Goal: Transaction & Acquisition: Purchase product/service

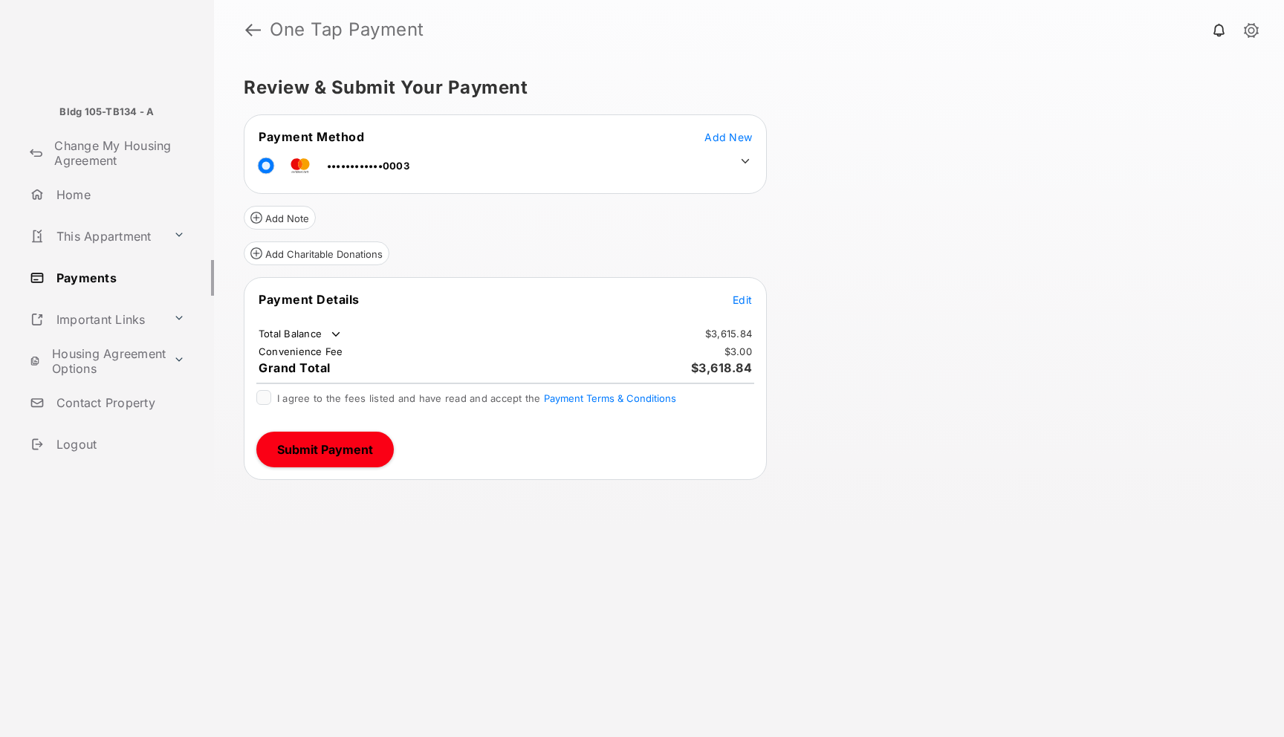
click at [748, 162] on icon at bounding box center [745, 161] width 13 height 13
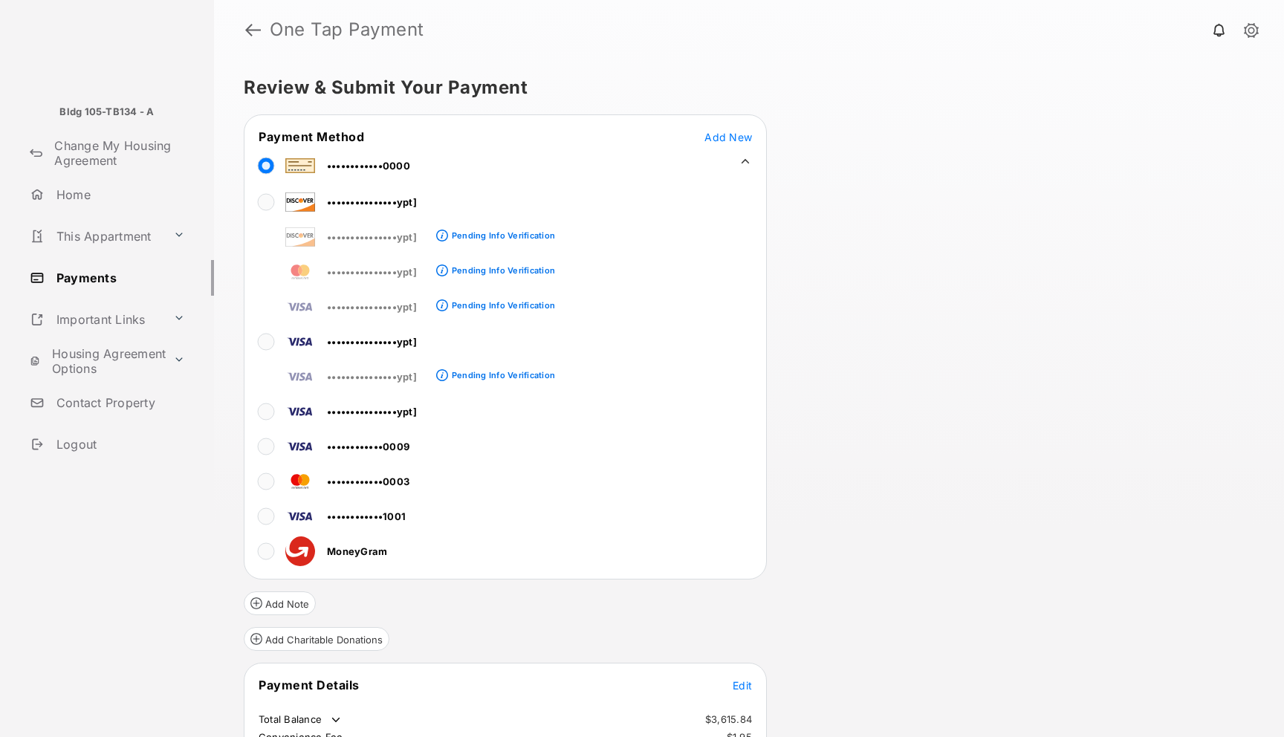
scroll to position [129, 0]
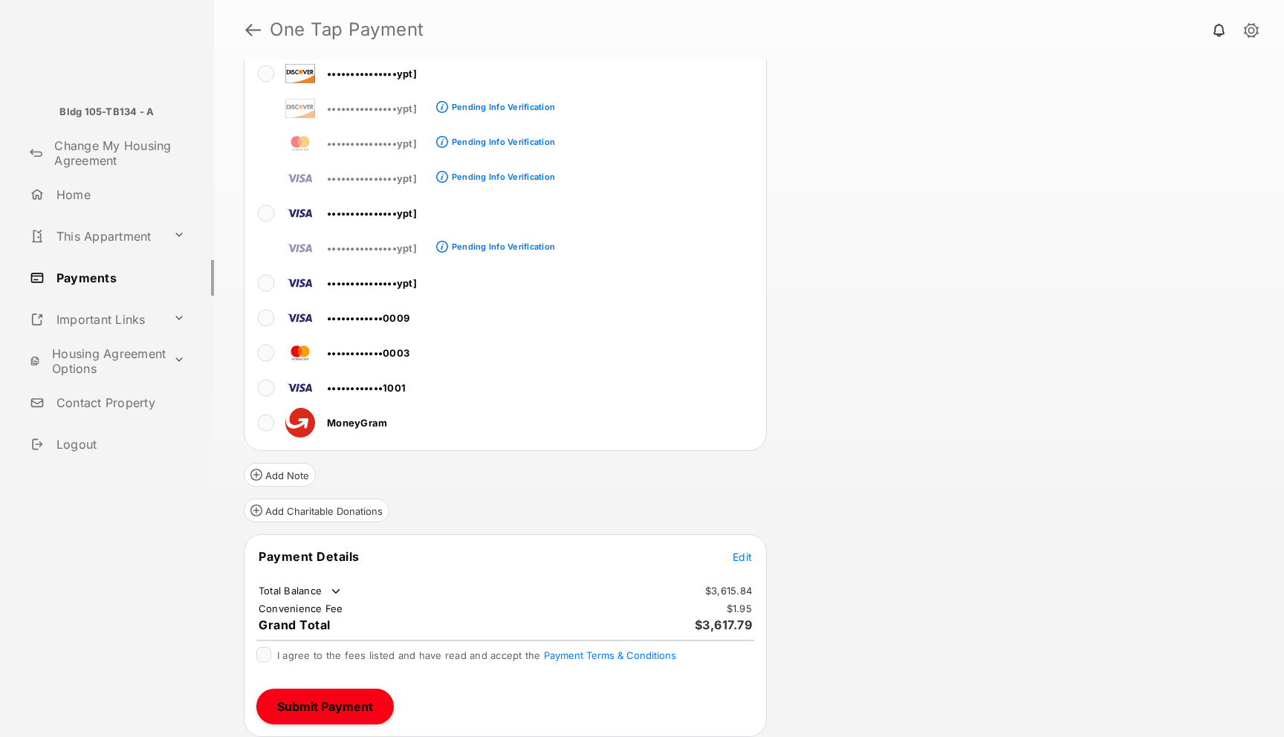
click at [745, 554] on span "Edit" at bounding box center [742, 557] width 19 height 13
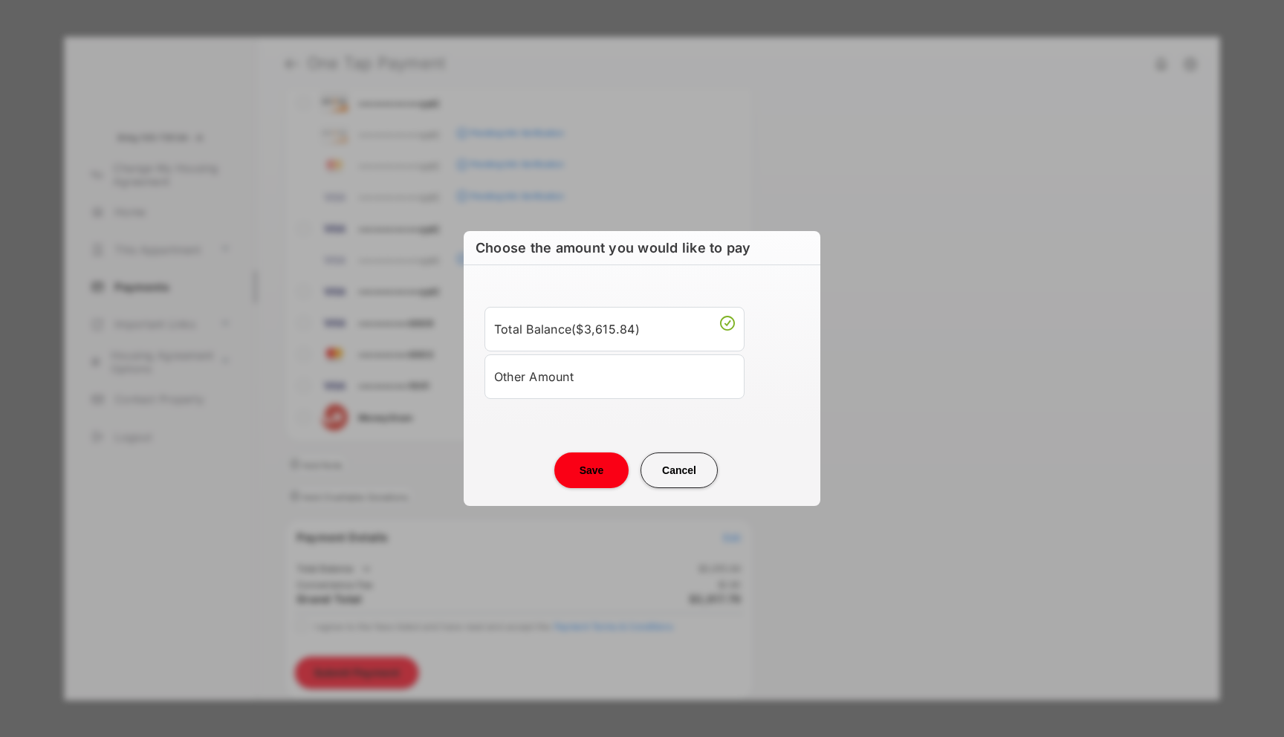
click at [638, 379] on div "Other Amount" at bounding box center [614, 376] width 241 height 25
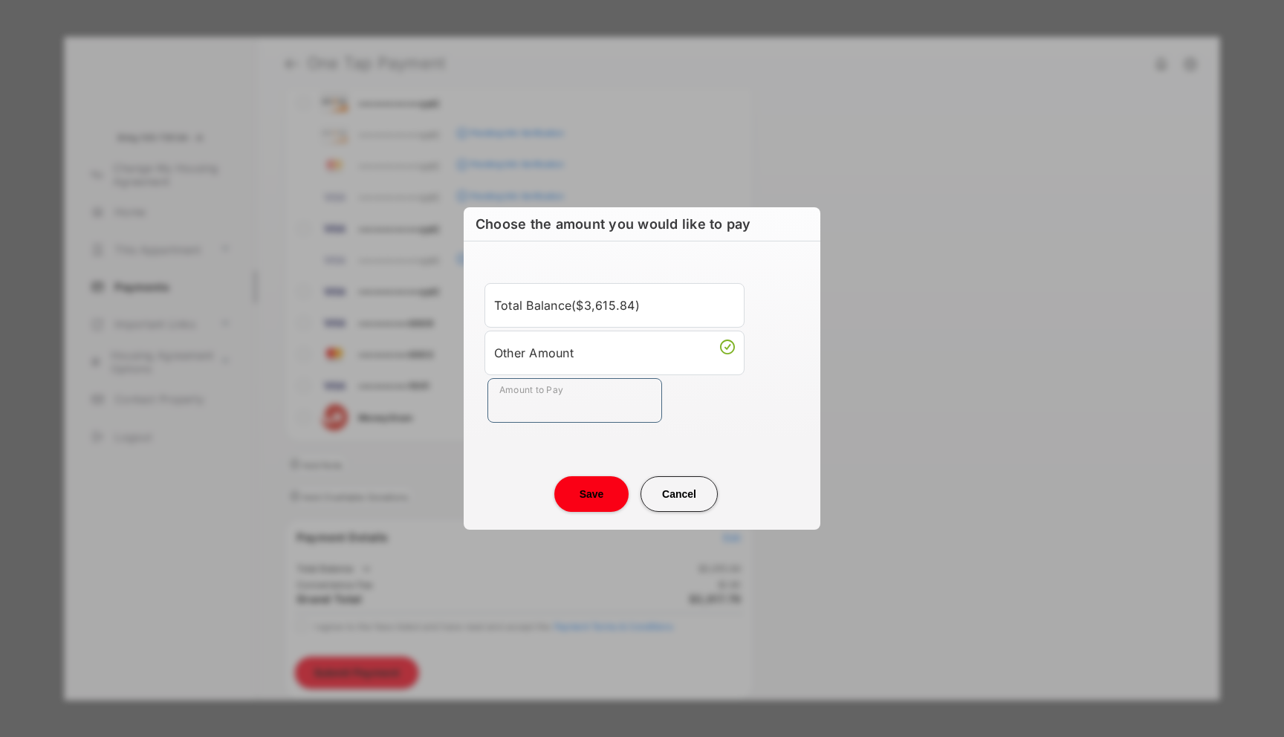
click at [624, 398] on input "Amount to Pay" at bounding box center [575, 400] width 175 height 45
type input "****"
click at [615, 502] on button "Save" at bounding box center [591, 494] width 74 height 36
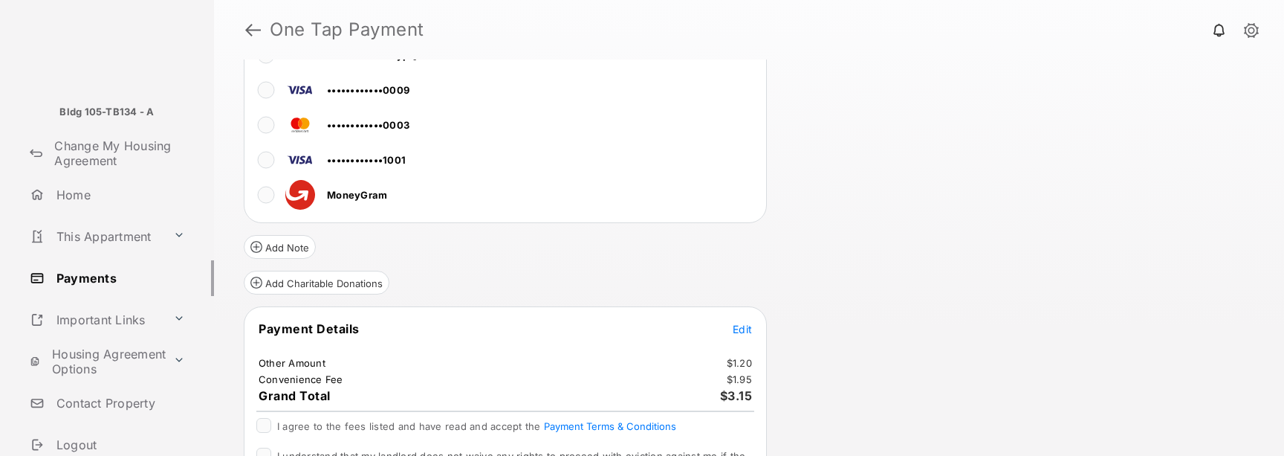
scroll to position [453, 0]
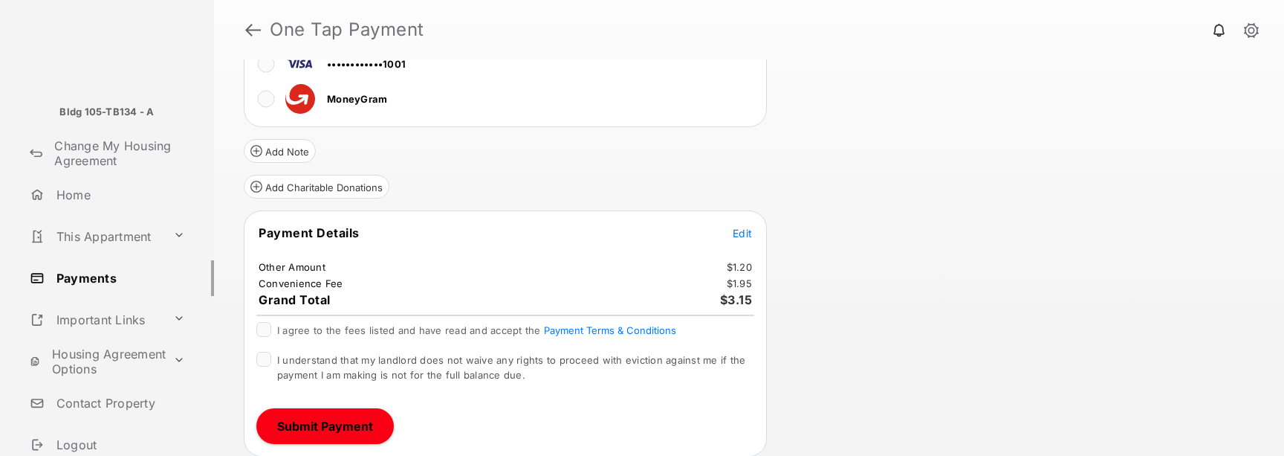
click at [490, 325] on span "I agree to the fees listed and have read and accept the Payment Terms & Conditi…" at bounding box center [476, 330] width 399 height 12
click at [460, 367] on span "I understand that my landlord does not waive any rights to proceed with evictio…" at bounding box center [511, 367] width 468 height 27
click at [332, 432] on button "Submit Payment" at bounding box center [324, 426] width 137 height 36
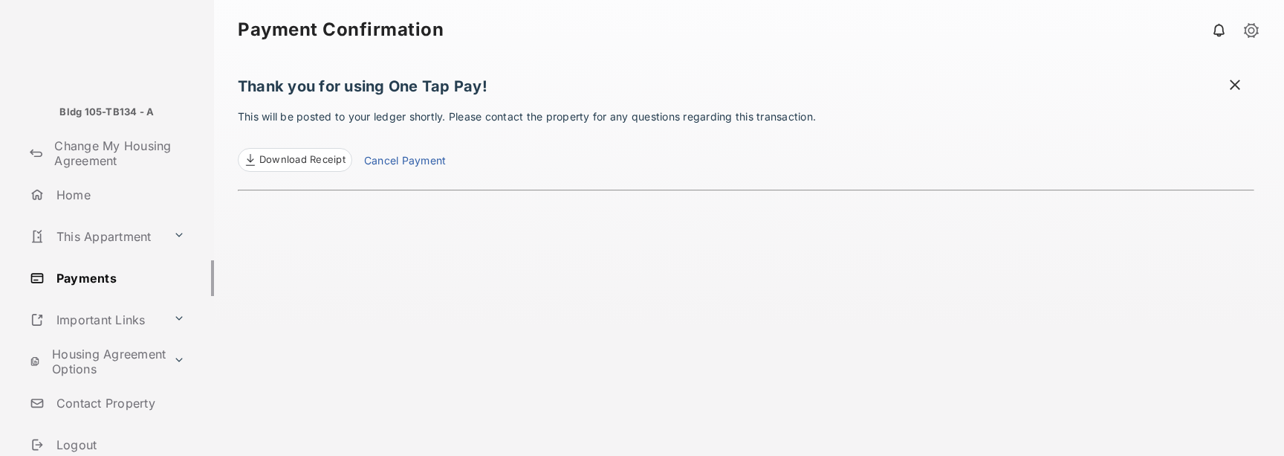
click at [1228, 78] on span at bounding box center [1235, 86] width 15 height 19
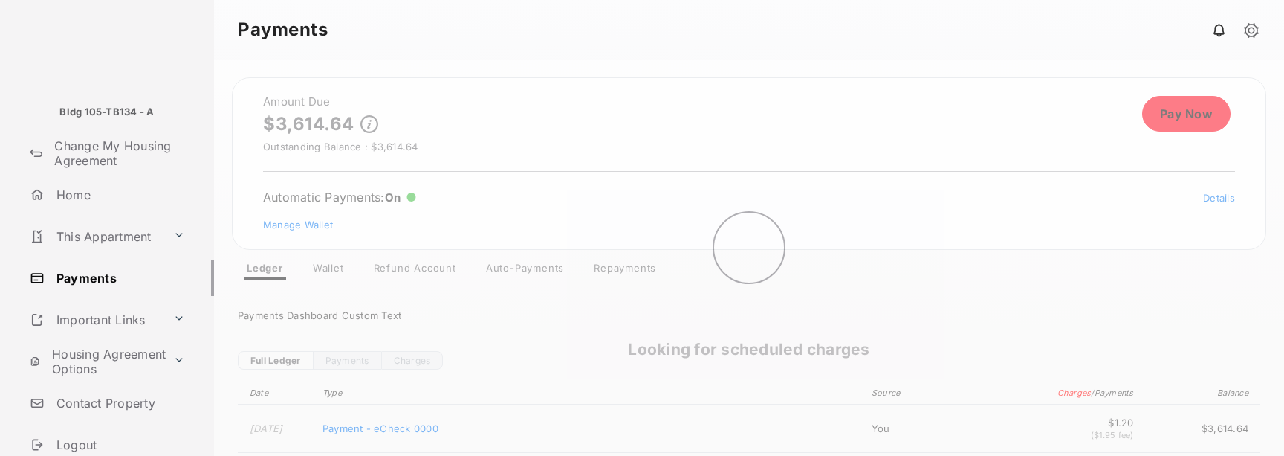
click at [1185, 101] on div "Looking for scheduled charges" at bounding box center [749, 257] width 1070 height 396
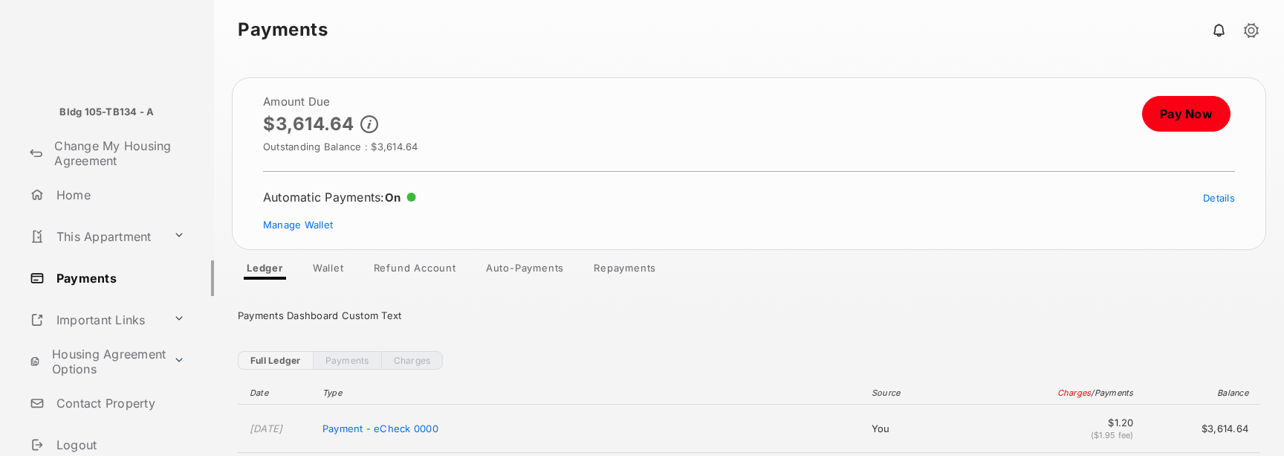
click at [1189, 137] on header "Amount Due $3,614.64 Outstanding Balance : $3,614.64 Pay Now" at bounding box center [749, 124] width 972 height 57
click at [1185, 115] on link "Pay Now" at bounding box center [1186, 114] width 88 height 36
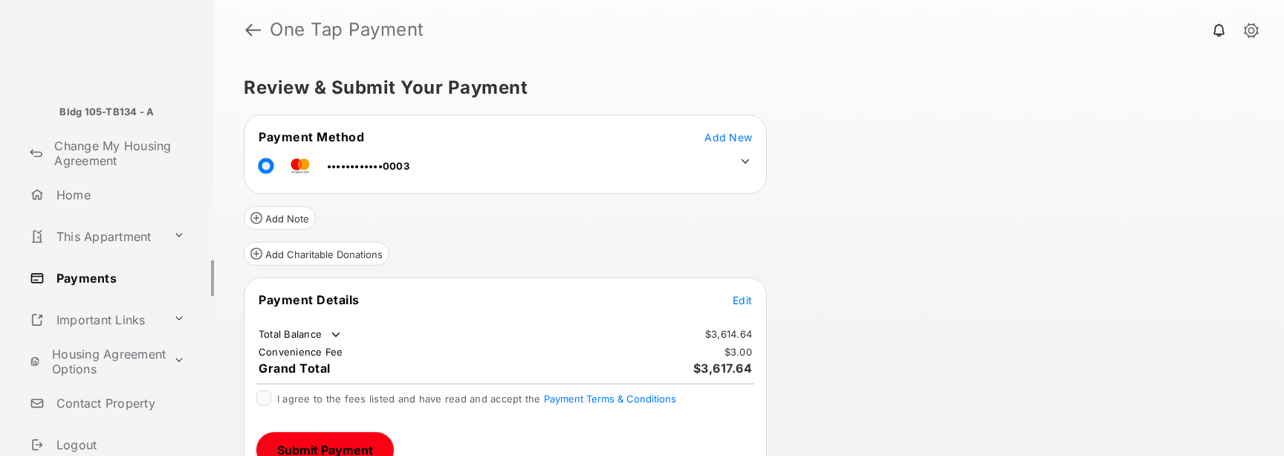
click at [743, 302] on span "Edit" at bounding box center [742, 300] width 19 height 13
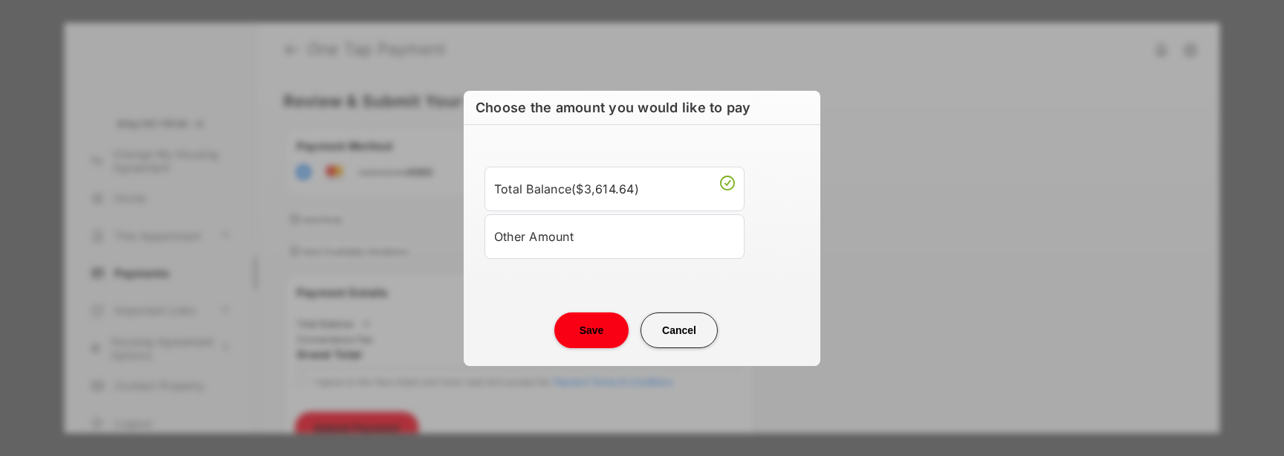
click at [594, 230] on div "Other Amount" at bounding box center [614, 236] width 241 height 25
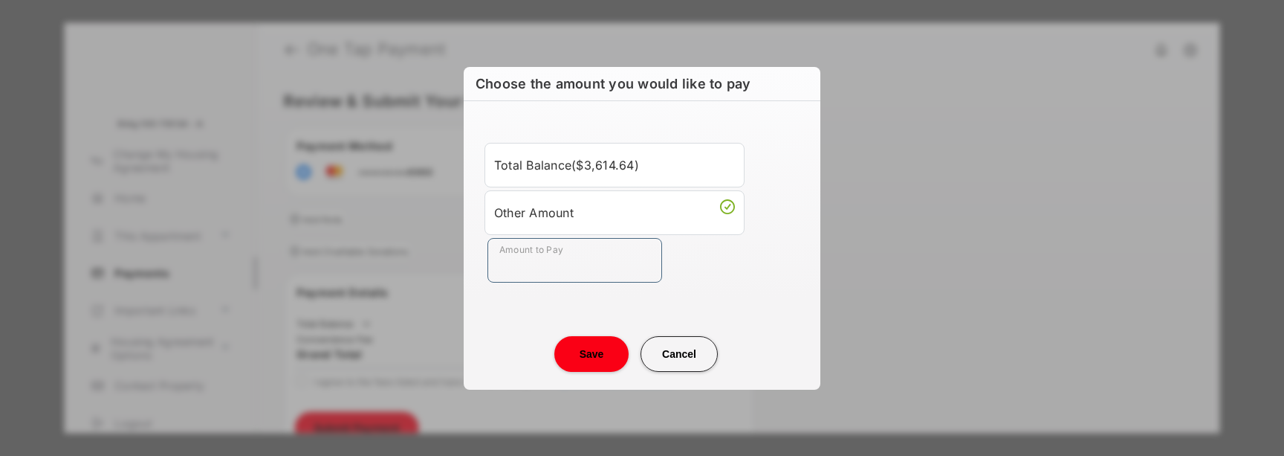
click at [578, 263] on input "Amount to Pay" at bounding box center [575, 260] width 175 height 45
type input "**"
click at [584, 351] on button "Save" at bounding box center [591, 354] width 74 height 36
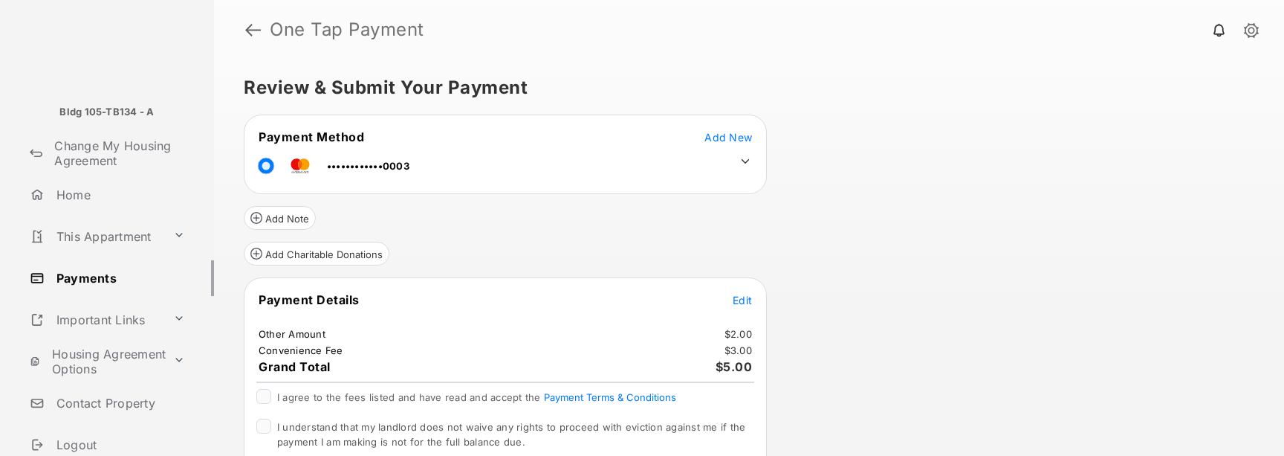
scroll to position [67, 0]
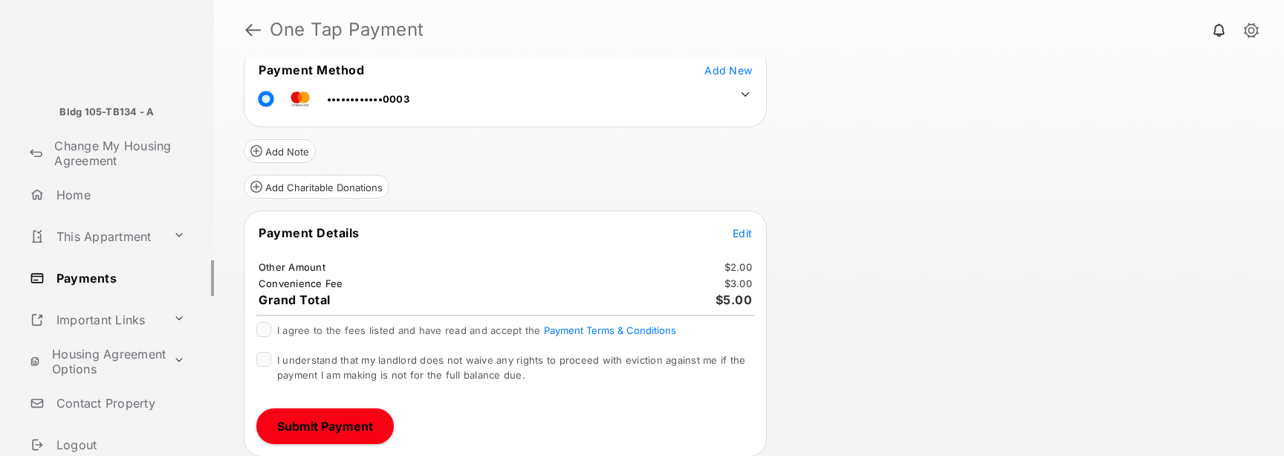
click at [366, 325] on span "I agree to the fees listed and have read and accept the Payment Terms & Conditi…" at bounding box center [476, 330] width 399 height 12
click at [355, 358] on span "I understand that my landlord does not waive any rights to proceed with evictio…" at bounding box center [511, 367] width 468 height 27
click at [338, 413] on button "Submit Payment" at bounding box center [324, 426] width 137 height 36
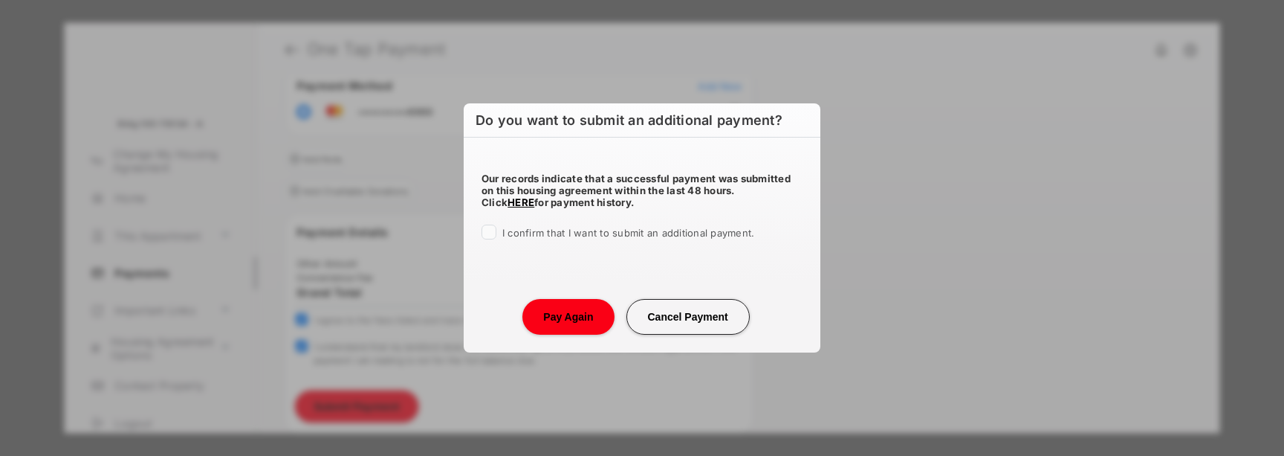
click at [545, 232] on span "I confirm that I want to submit an additional payment." at bounding box center [628, 233] width 252 height 12
click at [562, 317] on button "Pay Again" at bounding box center [567, 317] width 91 height 36
